Goal: Navigation & Orientation: Go to known website

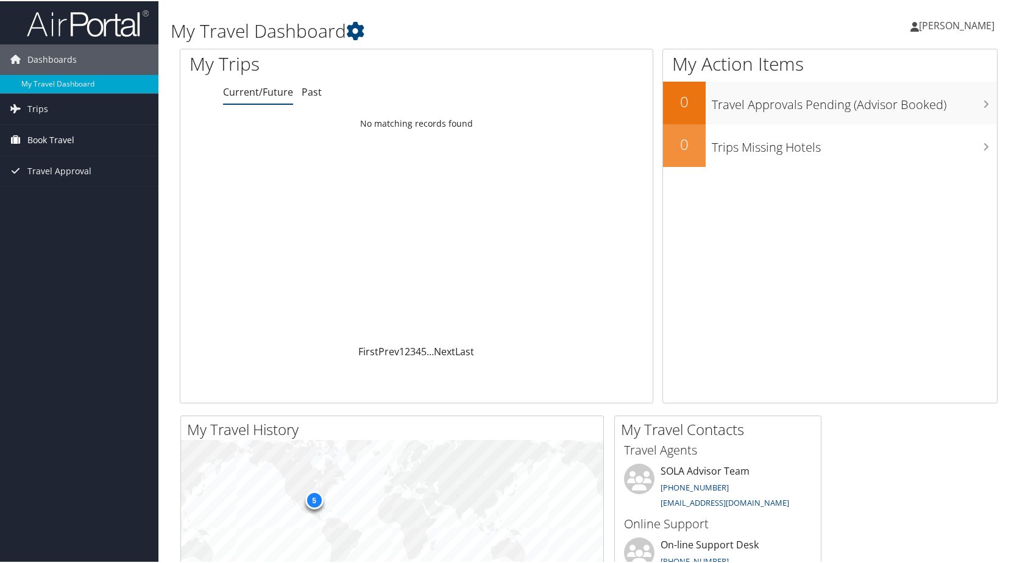
click at [57, 137] on span "Book Travel" at bounding box center [50, 139] width 47 height 30
click at [49, 180] on link "Book/Manage Online Trips" at bounding box center [79, 181] width 158 height 18
click at [937, 25] on span "[PERSON_NAME]" at bounding box center [957, 24] width 76 height 13
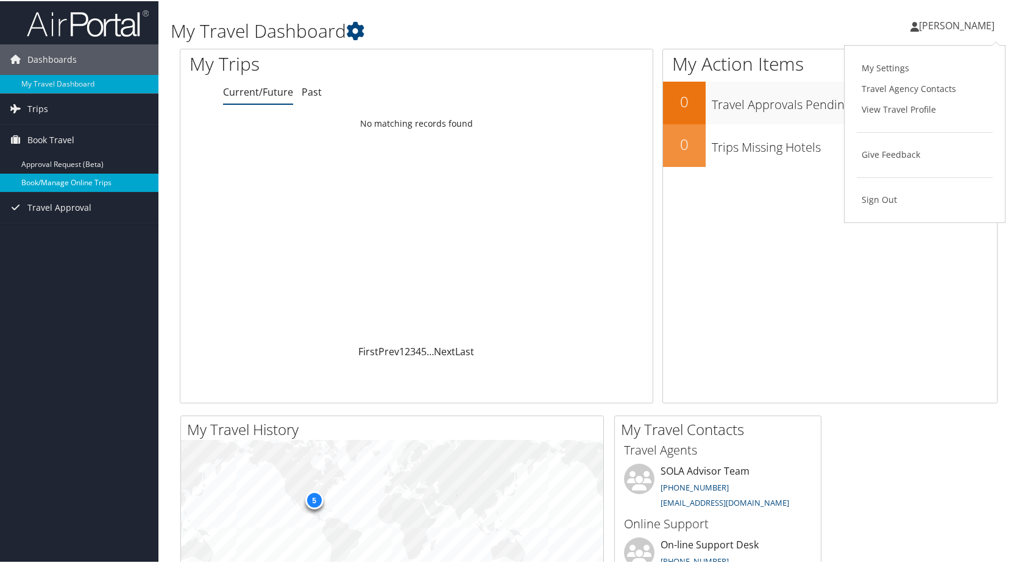
click at [61, 180] on link "Book/Manage Online Trips" at bounding box center [79, 181] width 158 height 18
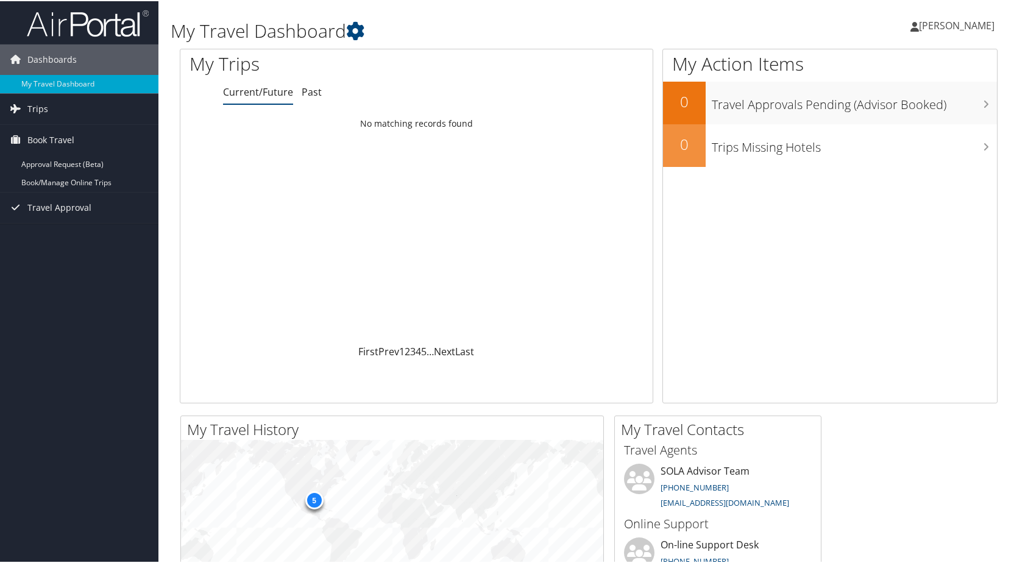
click at [945, 19] on span "[PERSON_NAME]" at bounding box center [957, 24] width 76 height 13
click at [877, 200] on link "Sign Out" at bounding box center [925, 198] width 136 height 21
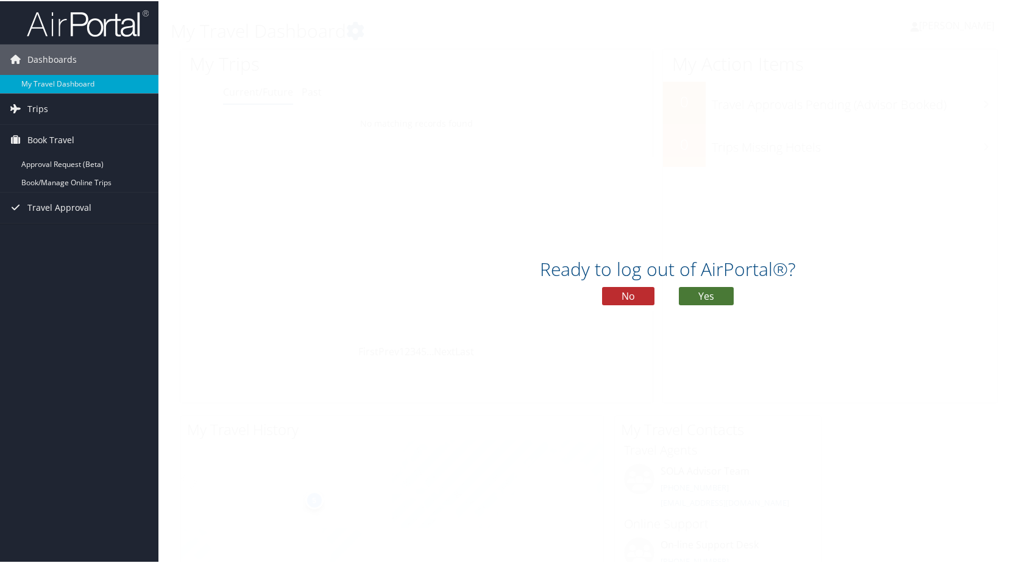
click at [701, 294] on button "Yes" at bounding box center [706, 295] width 55 height 18
